Goal: Transaction & Acquisition: Subscribe to service/newsletter

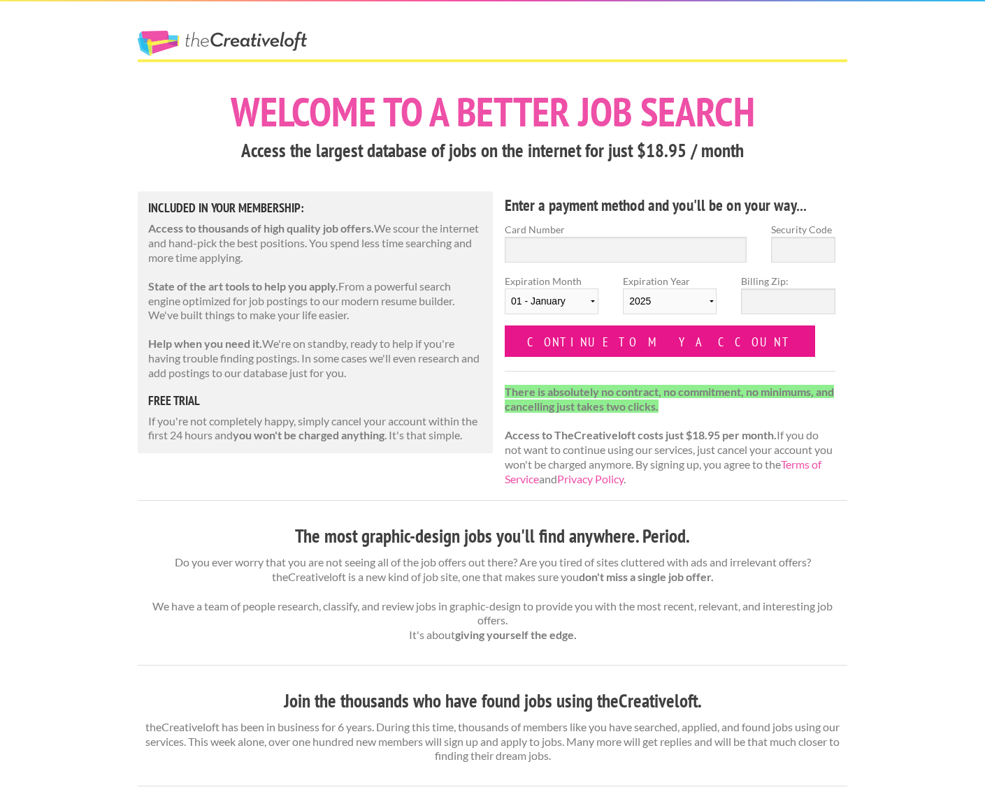
click at [577, 341] on input "Continue to my account" at bounding box center [660, 341] width 310 height 31
